Goal: Task Accomplishment & Management: Complete application form

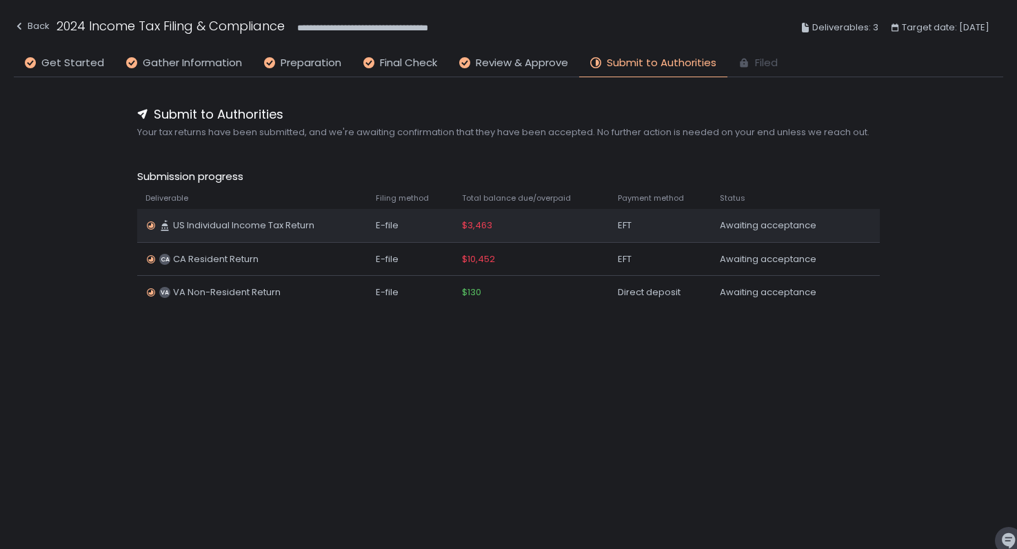
click at [667, 223] on div "EFT" at bounding box center [661, 225] width 86 height 12
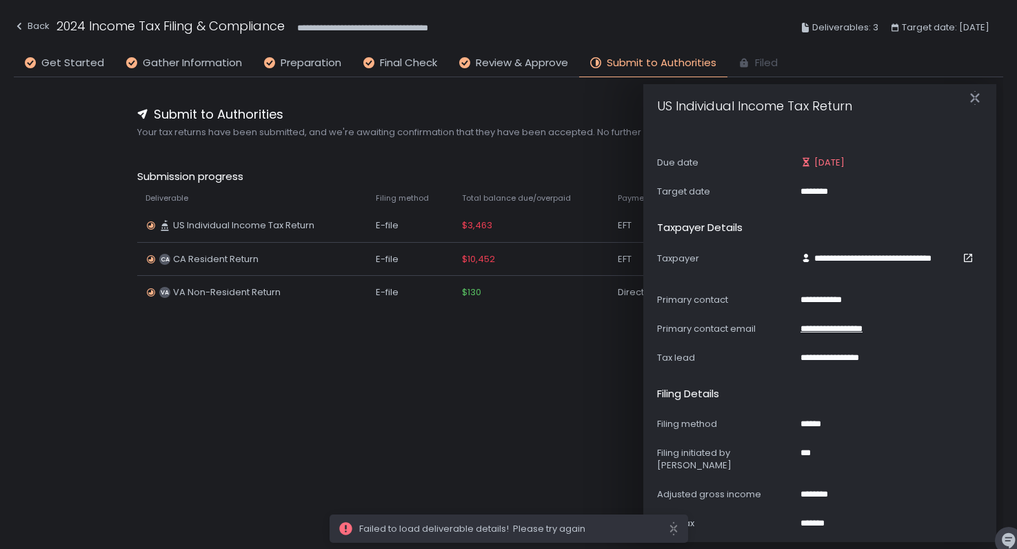
scroll to position [278, 0]
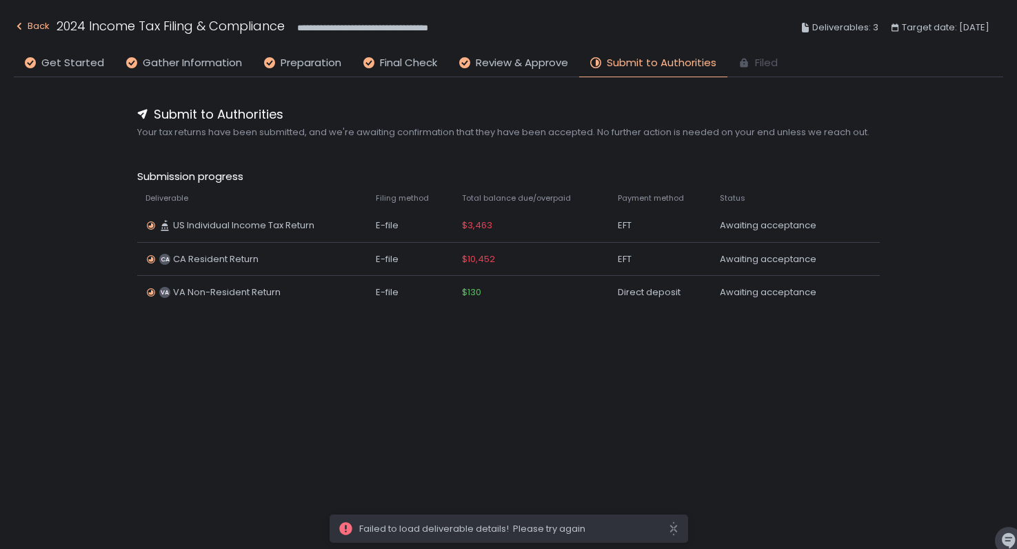
click at [33, 35] on button "Back" at bounding box center [32, 28] width 36 height 23
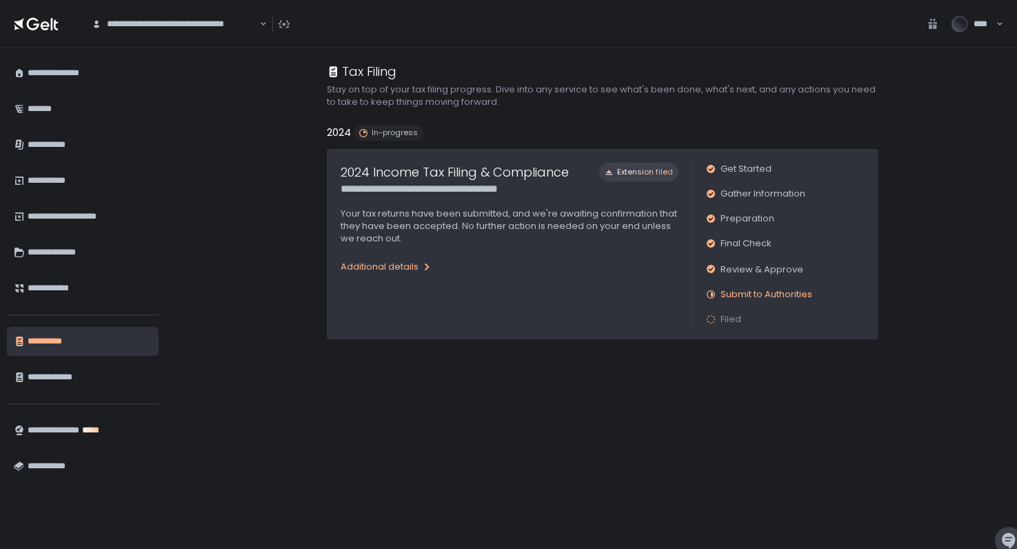
click at [423, 262] on icon "button" at bounding box center [426, 266] width 11 height 11
